Goal: Check status

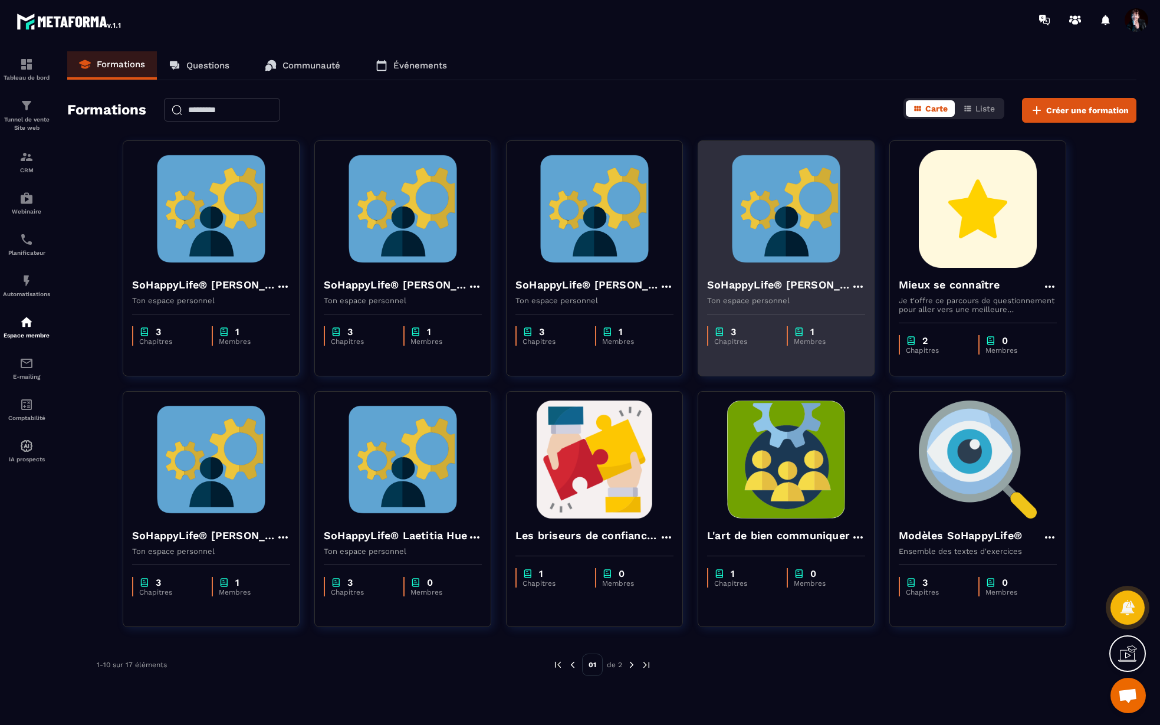
click at [787, 220] on img at bounding box center [786, 209] width 158 height 118
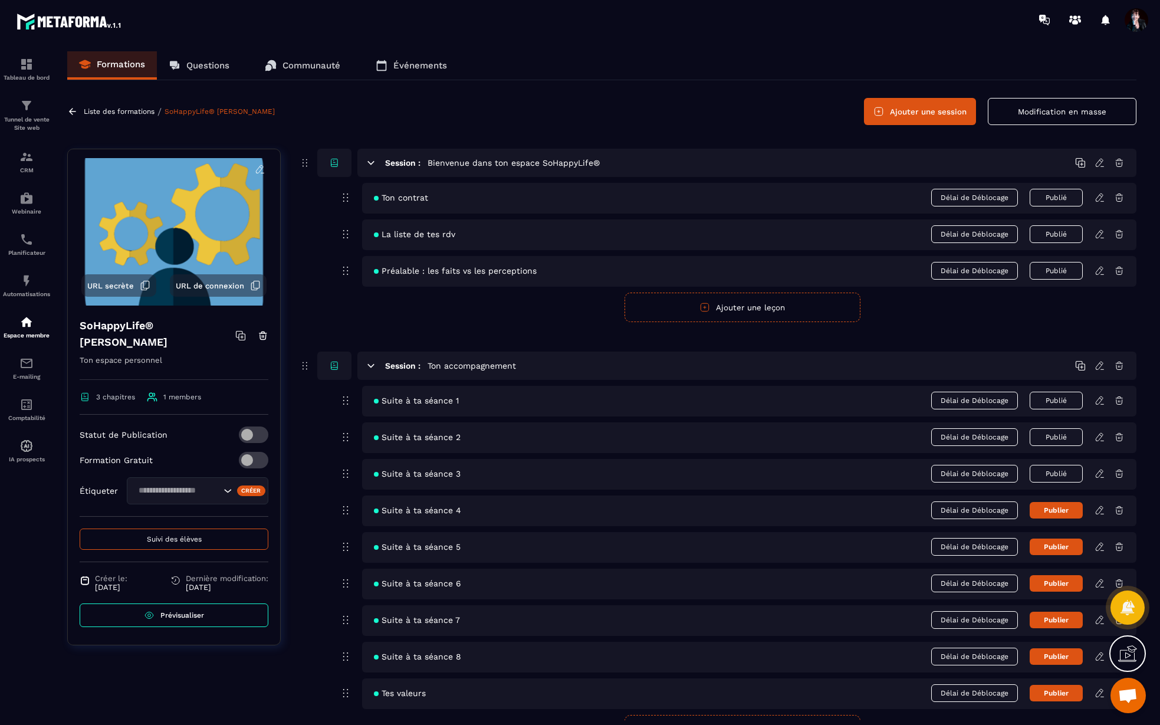
click at [185, 539] on span "Suivi des élèves" at bounding box center [174, 539] width 55 height 8
click at [187, 538] on span "Suivi des élèves" at bounding box center [174, 539] width 55 height 8
